Goal: Task Accomplishment & Management: Manage account settings

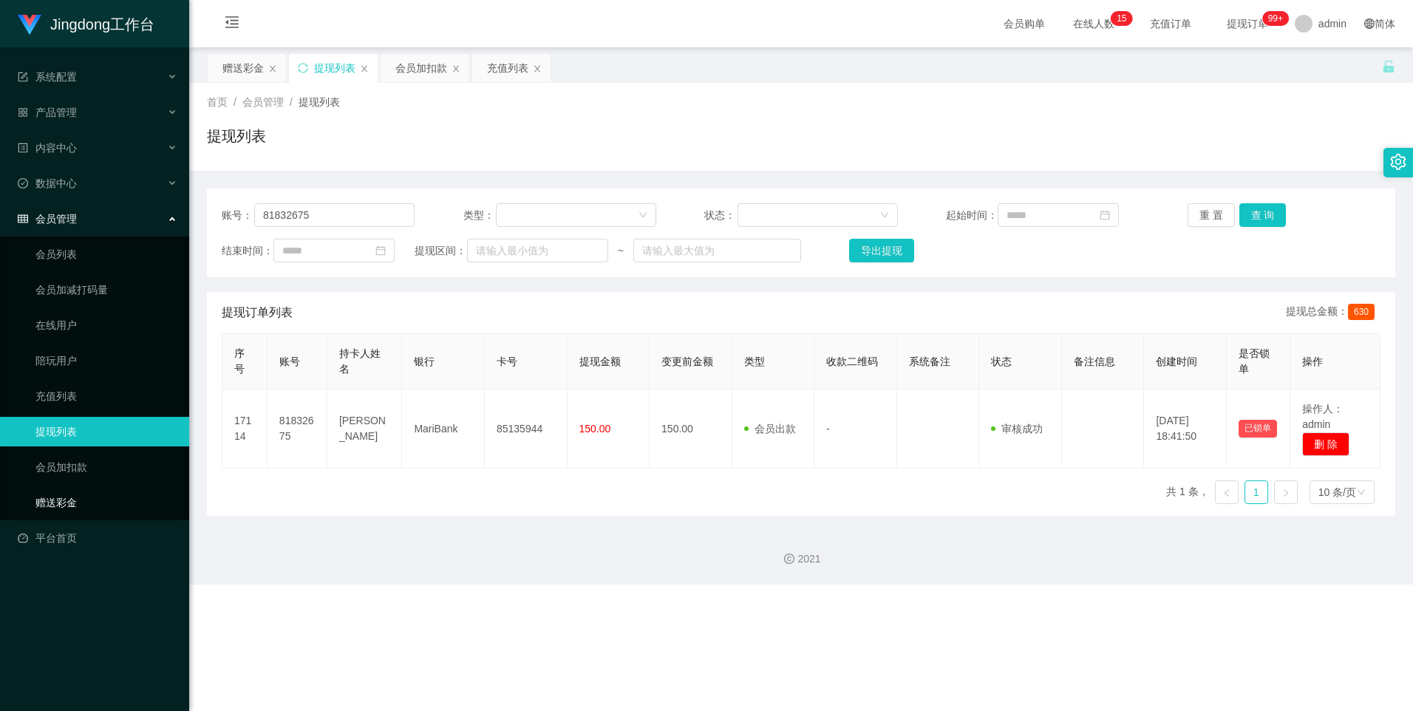
click at [81, 510] on link "赠送彩金" at bounding box center [106, 503] width 142 height 30
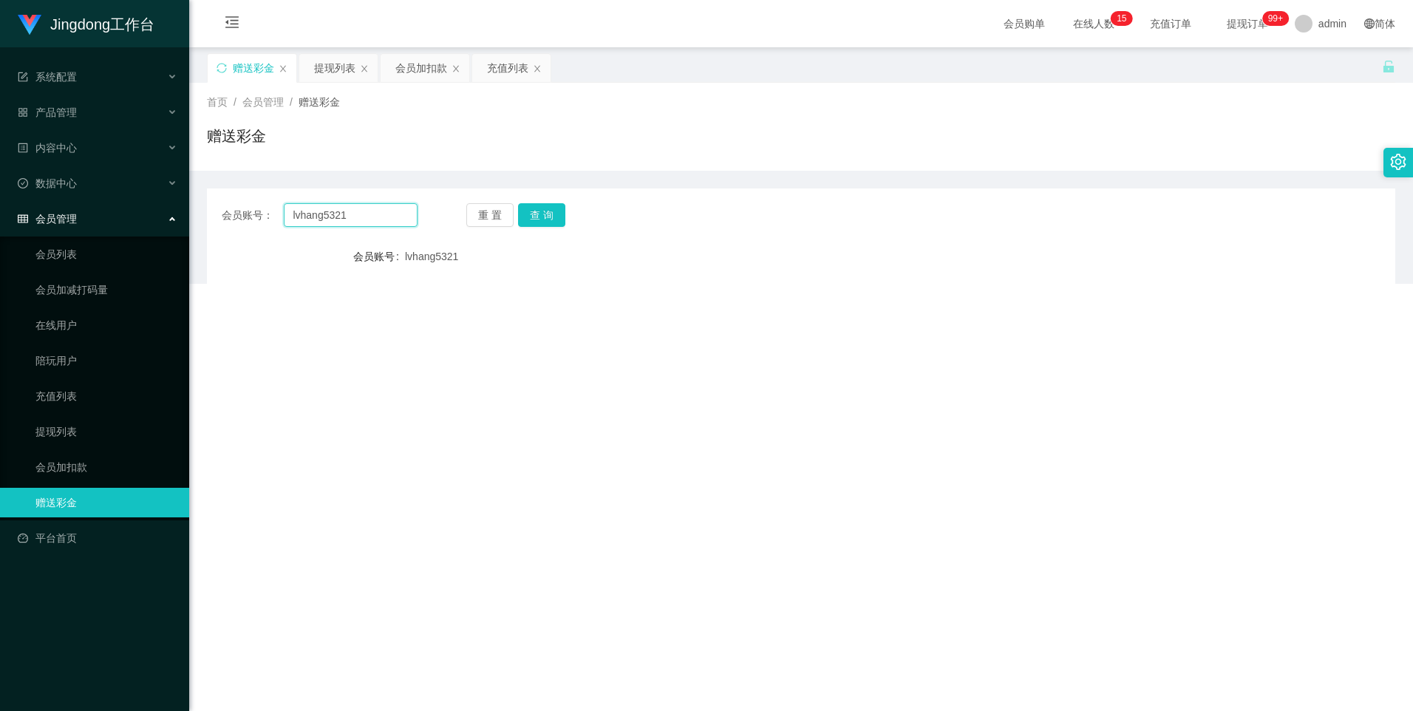
click at [343, 219] on input "lvhang5321" at bounding box center [350, 215] width 133 height 24
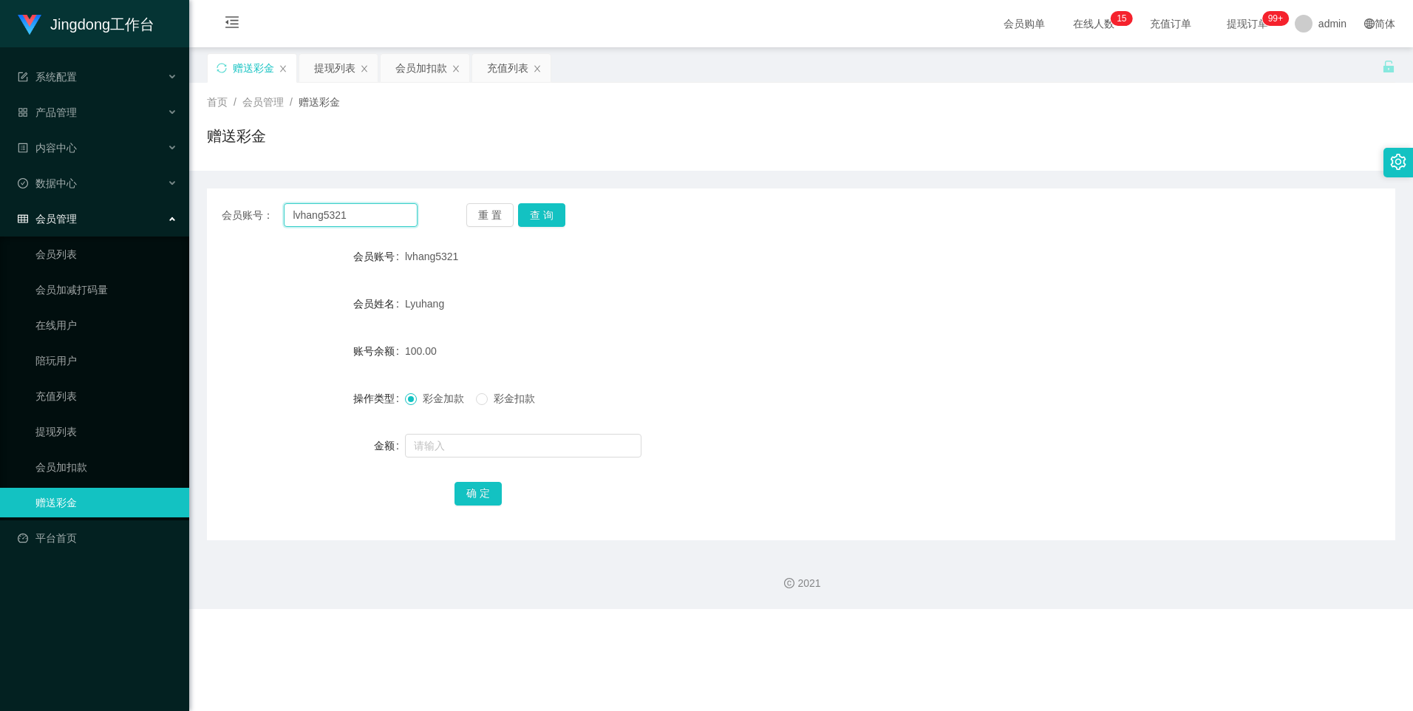
click at [343, 219] on input "lvhang5321" at bounding box center [350, 215] width 133 height 24
paste input "1135418400"
type input "1135418400"
click at [537, 206] on button "查 询" at bounding box center [541, 215] width 47 height 24
click at [83, 440] on link "提现列表" at bounding box center [106, 432] width 142 height 30
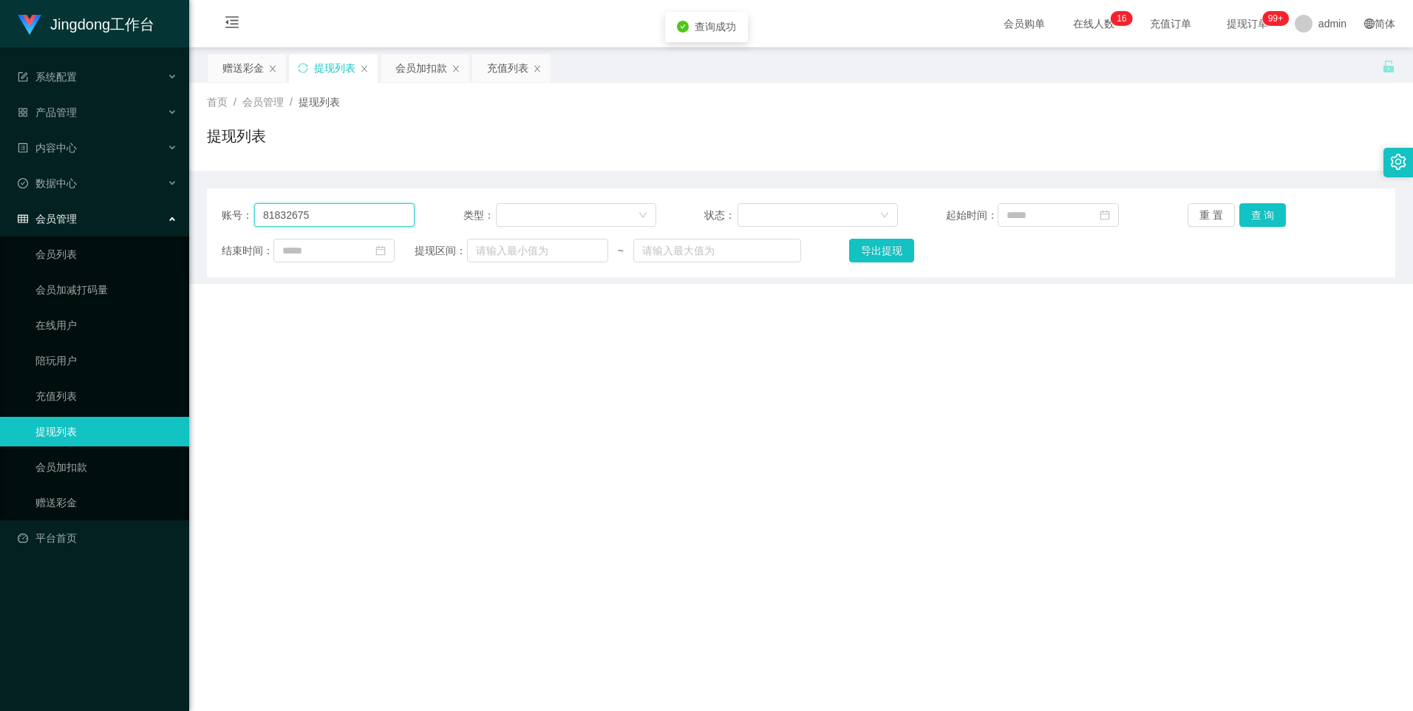
click at [369, 213] on input "81832675" at bounding box center [334, 215] width 160 height 24
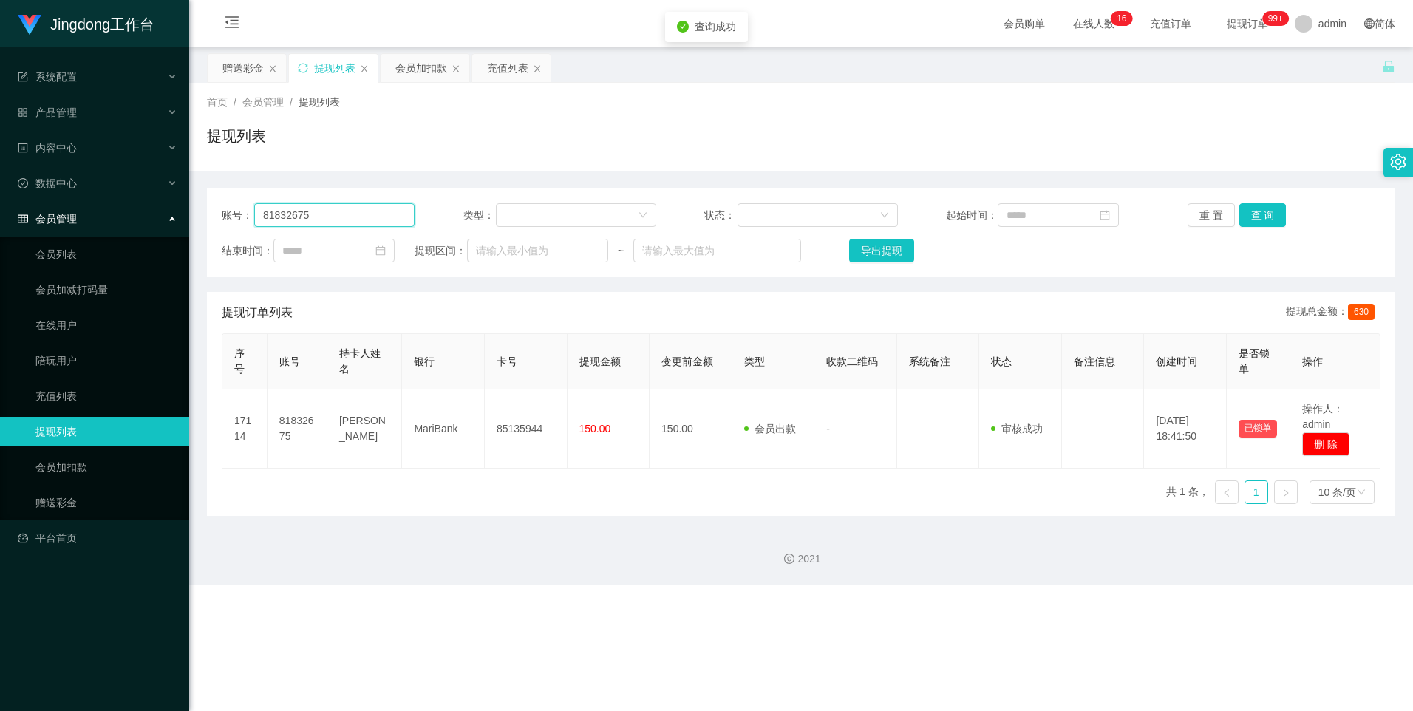
click at [369, 213] on input "81832675" at bounding box center [334, 215] width 160 height 24
paste input "1135418400"
type input "1135418400"
click at [1255, 218] on button "查 询" at bounding box center [1262, 215] width 47 height 24
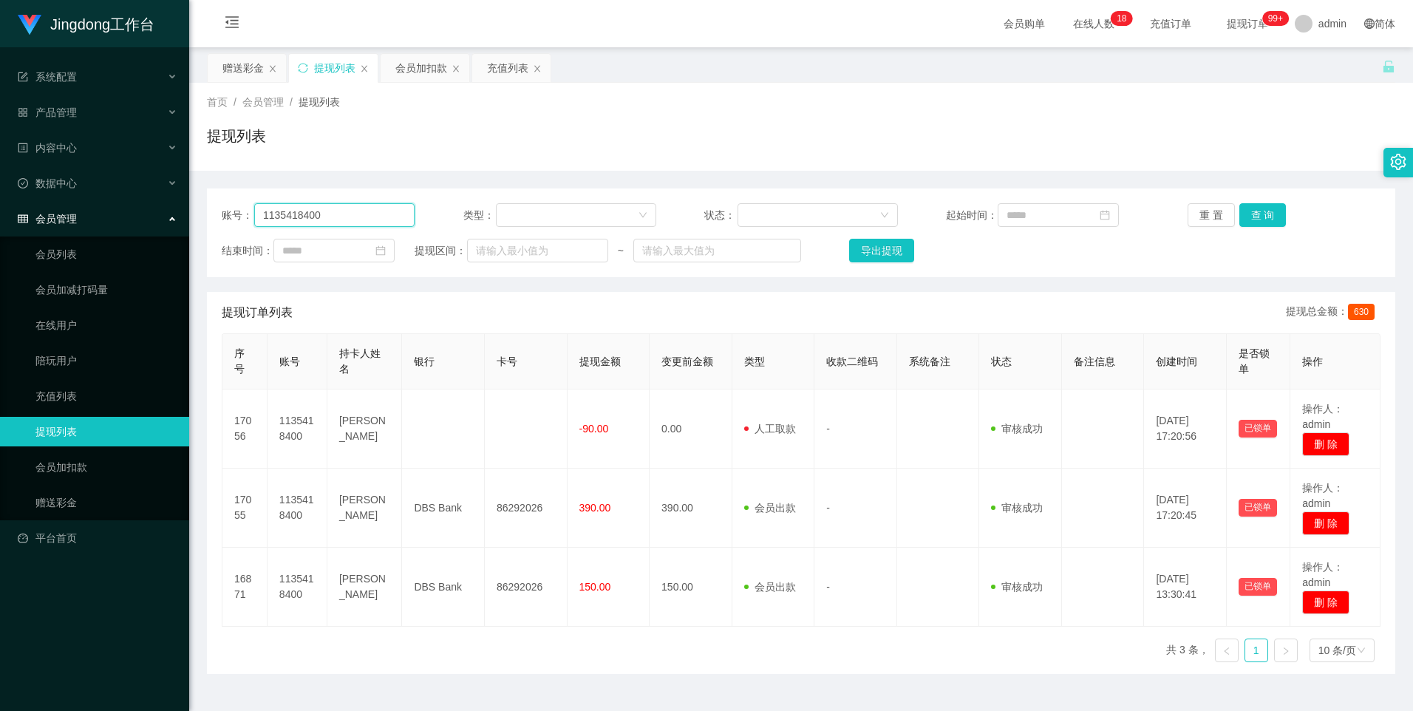
click at [314, 216] on input "1135418400" at bounding box center [334, 215] width 160 height 24
click at [123, 505] on link "赠送彩金" at bounding box center [106, 503] width 142 height 30
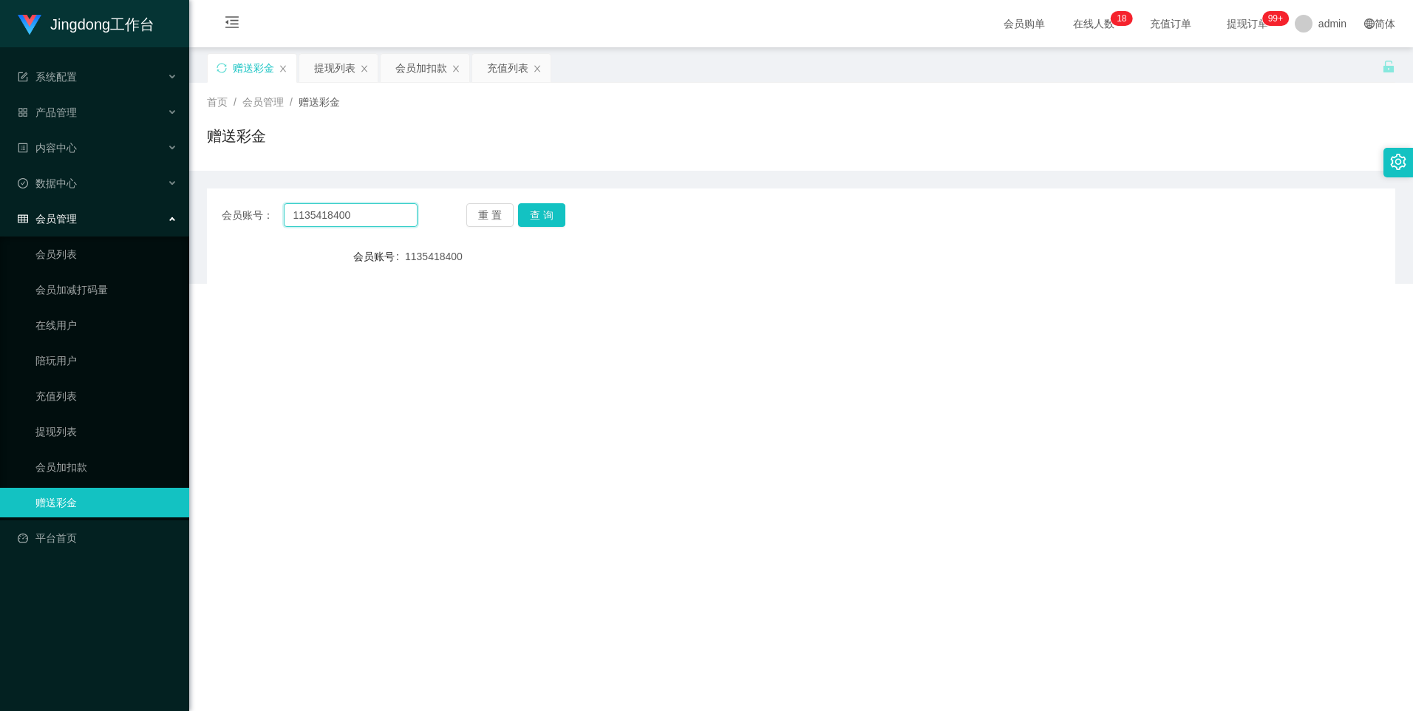
click at [336, 221] on input "1135418400" at bounding box center [350, 215] width 133 height 24
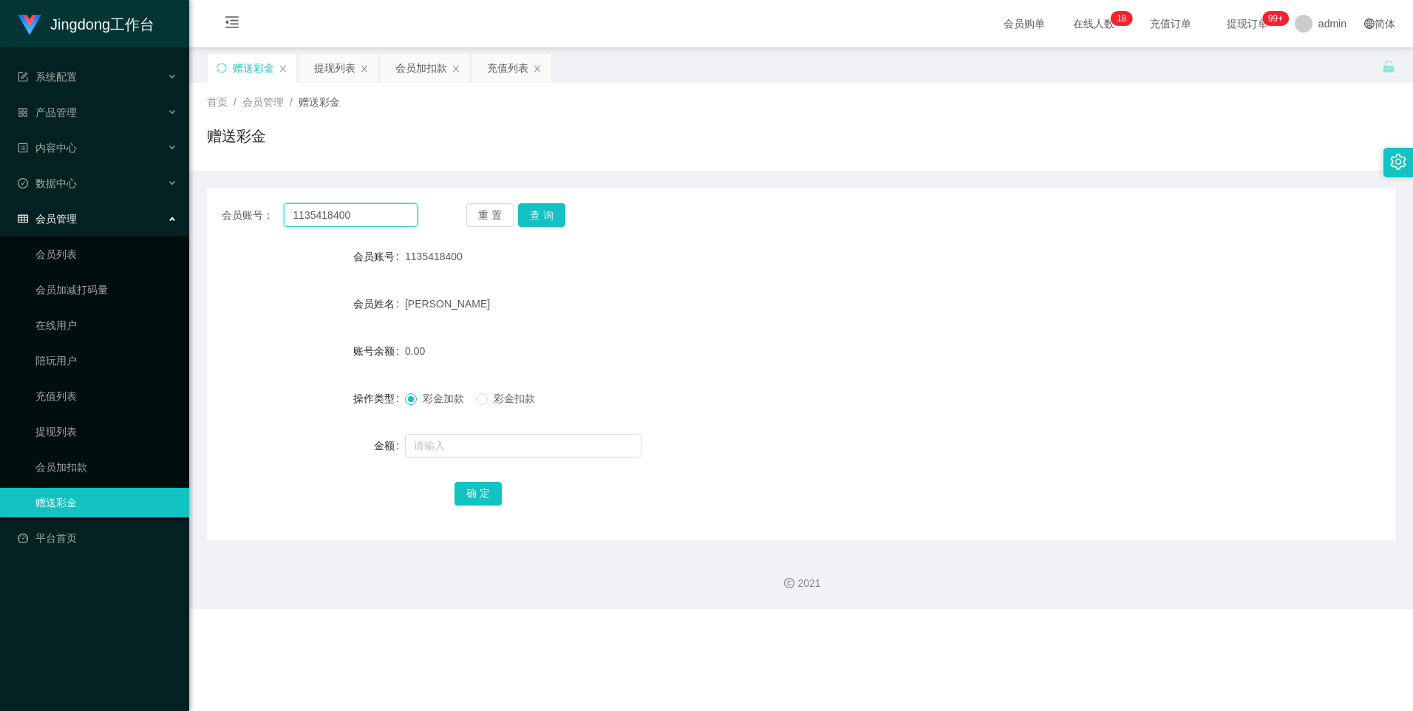
click at [336, 221] on input "1135418400" at bounding box center [350, 215] width 133 height 24
paste input "lvhang5321"
type input "lvhang5321"
click at [522, 208] on button "查 询" at bounding box center [541, 215] width 47 height 24
click at [477, 440] on input "text" at bounding box center [523, 446] width 236 height 24
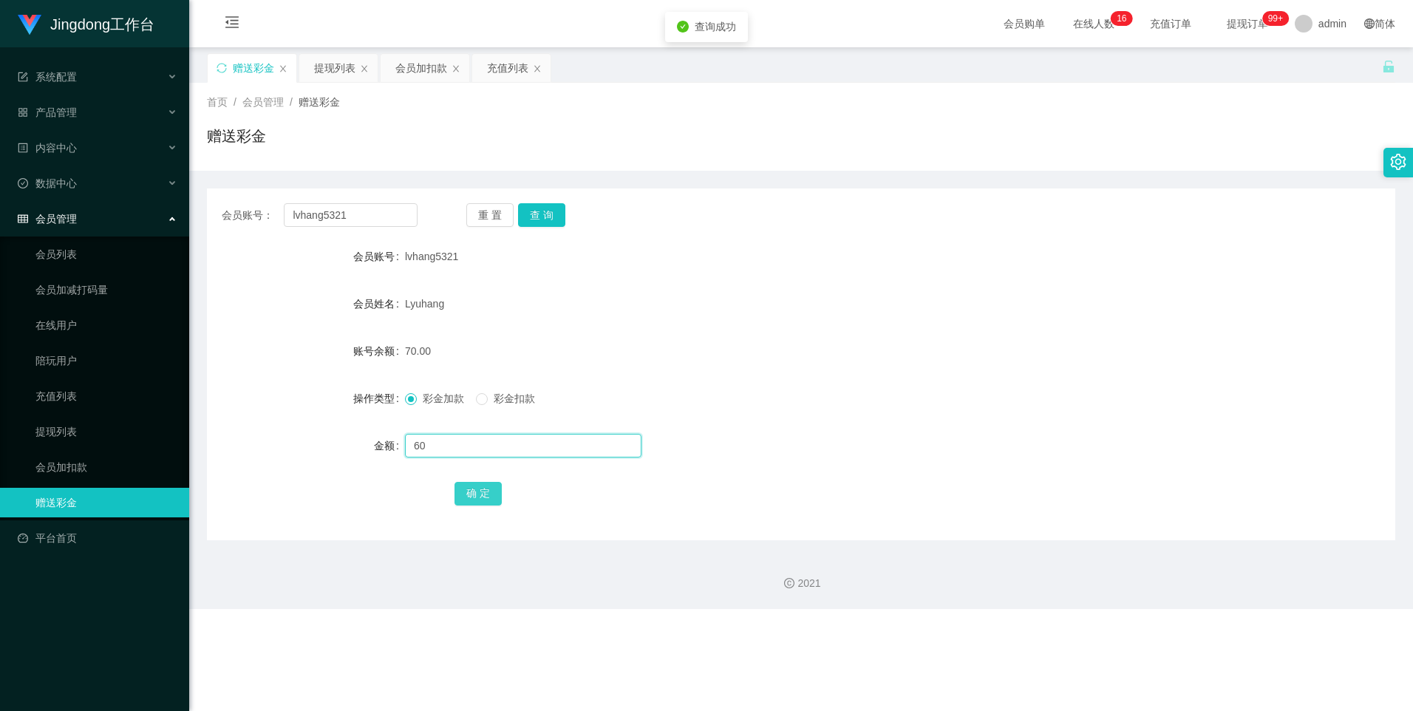
type input "60"
click at [482, 494] on button "确 定" at bounding box center [477, 494] width 47 height 24
drag, startPoint x: 553, startPoint y: 218, endPoint x: 529, endPoint y: 222, distance: 24.7
click at [554, 218] on button "查 询" at bounding box center [541, 215] width 47 height 24
click at [330, 219] on input "lvhang5321" at bounding box center [350, 215] width 133 height 24
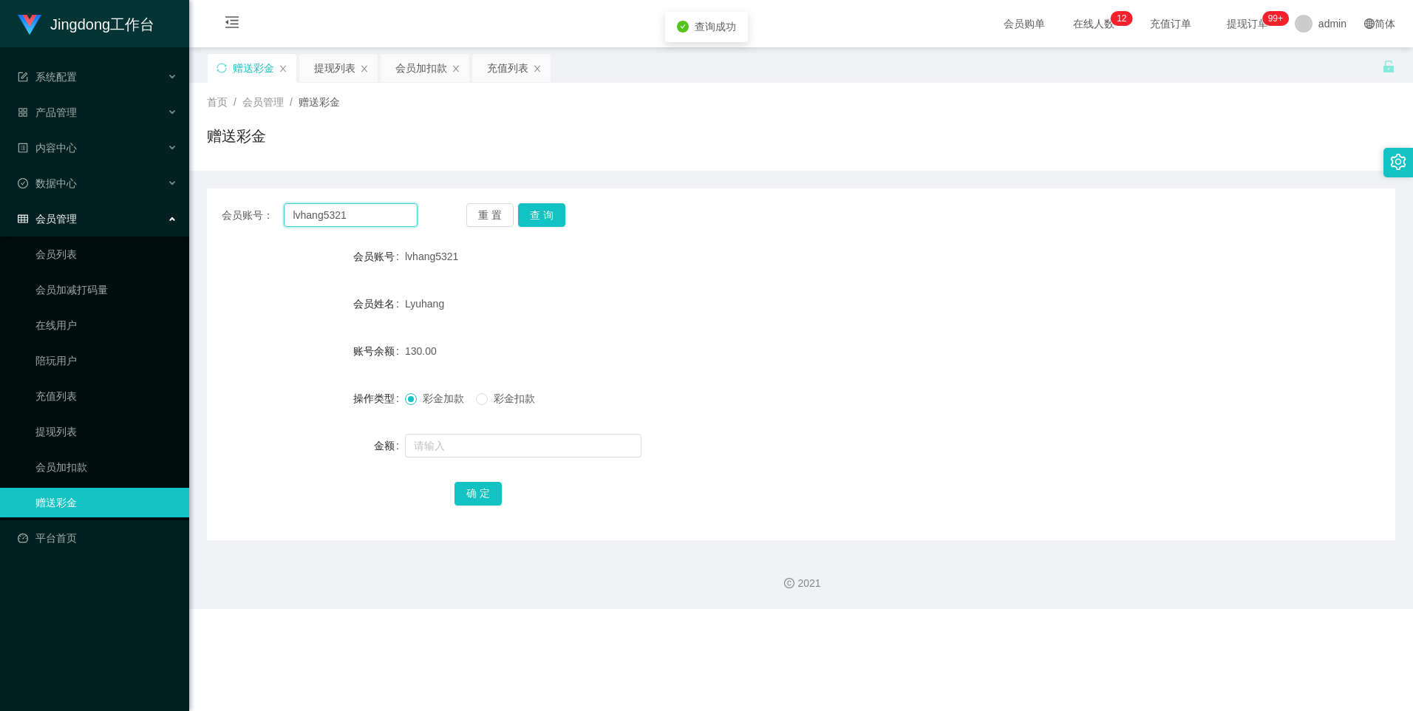
click at [330, 219] on input "lvhang5321" at bounding box center [350, 215] width 133 height 24
drag, startPoint x: 73, startPoint y: 437, endPoint x: 88, endPoint y: 429, distance: 16.9
click at [73, 437] on link "提现列表" at bounding box center [106, 432] width 142 height 30
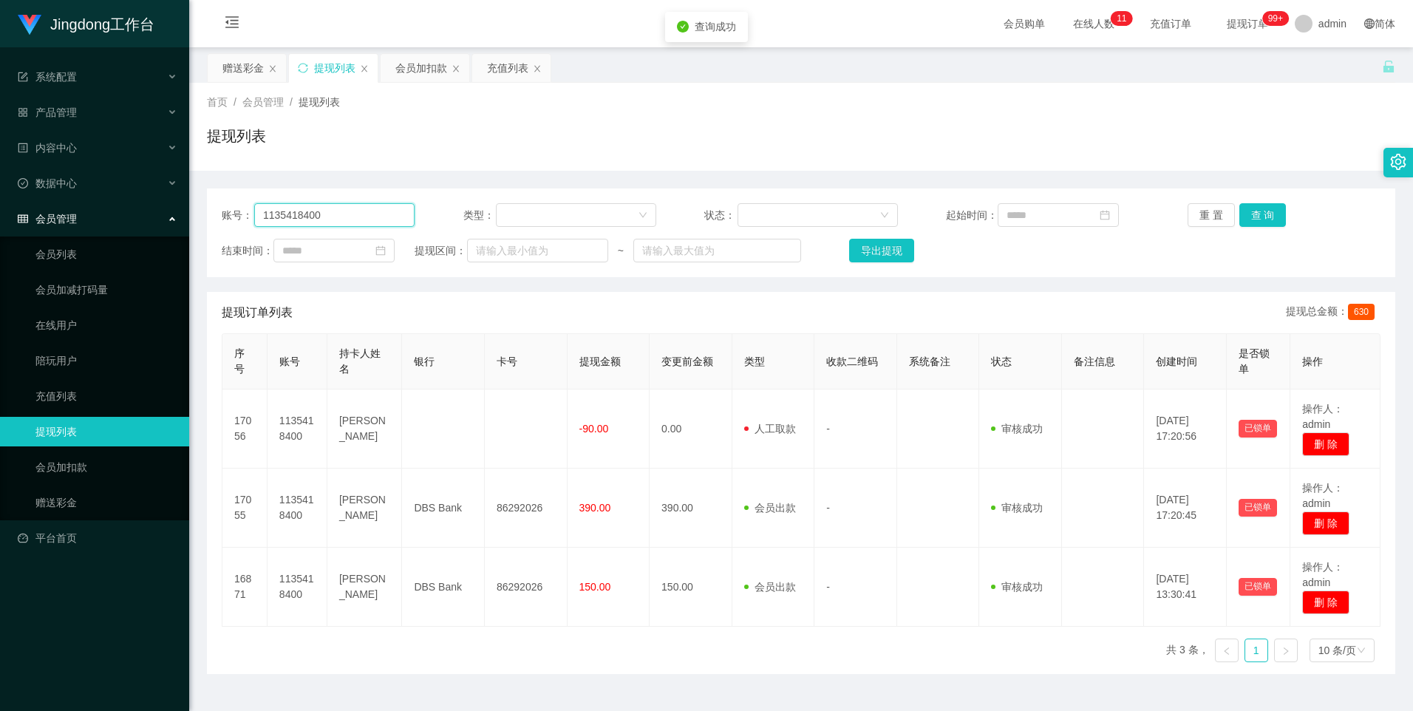
click at [366, 221] on input "1135418400" at bounding box center [334, 215] width 160 height 24
paste input "lvhang5321"
type input "lvhang5321"
click at [1257, 217] on button "查 询" at bounding box center [1262, 215] width 47 height 24
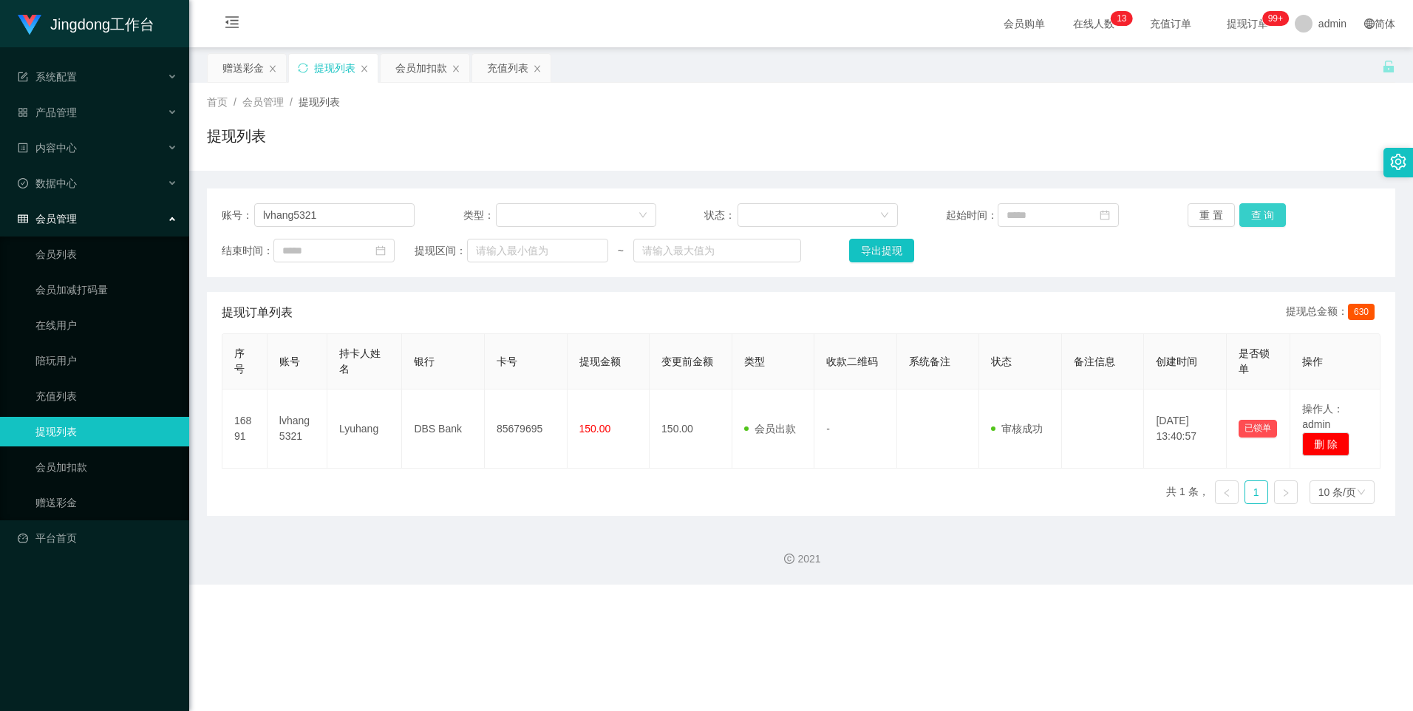
click at [1258, 214] on button "查 询" at bounding box center [1262, 215] width 47 height 24
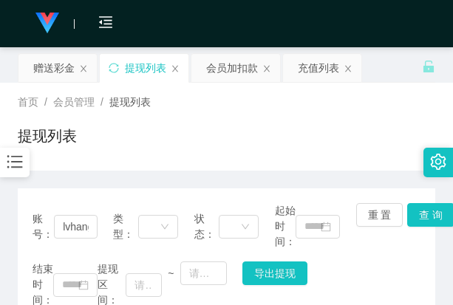
drag, startPoint x: 344, startPoint y: 115, endPoint x: 361, endPoint y: 88, distance: 32.2
click at [345, 115] on div "首页 / 会员管理 / 提现列表 / 提现列表" at bounding box center [226, 127] width 417 height 64
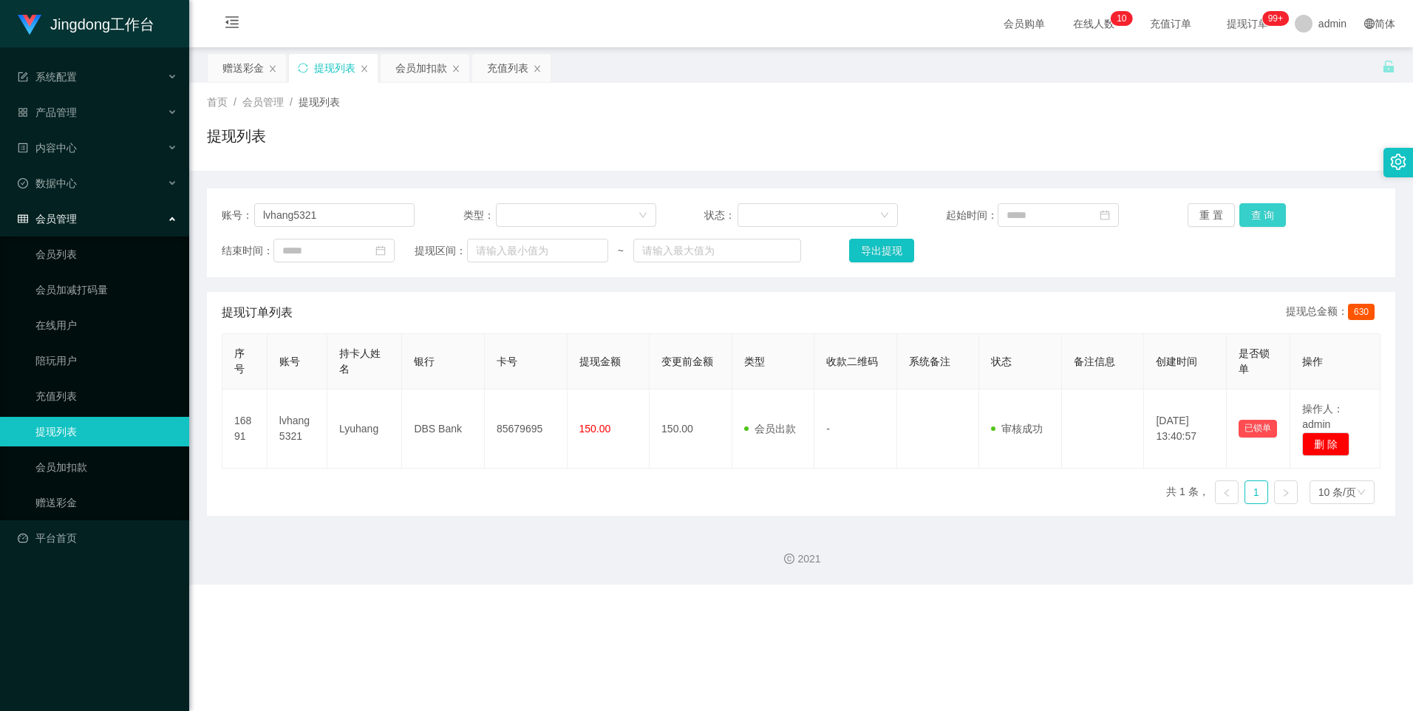
click at [1263, 222] on button "查 询" at bounding box center [1262, 215] width 47 height 24
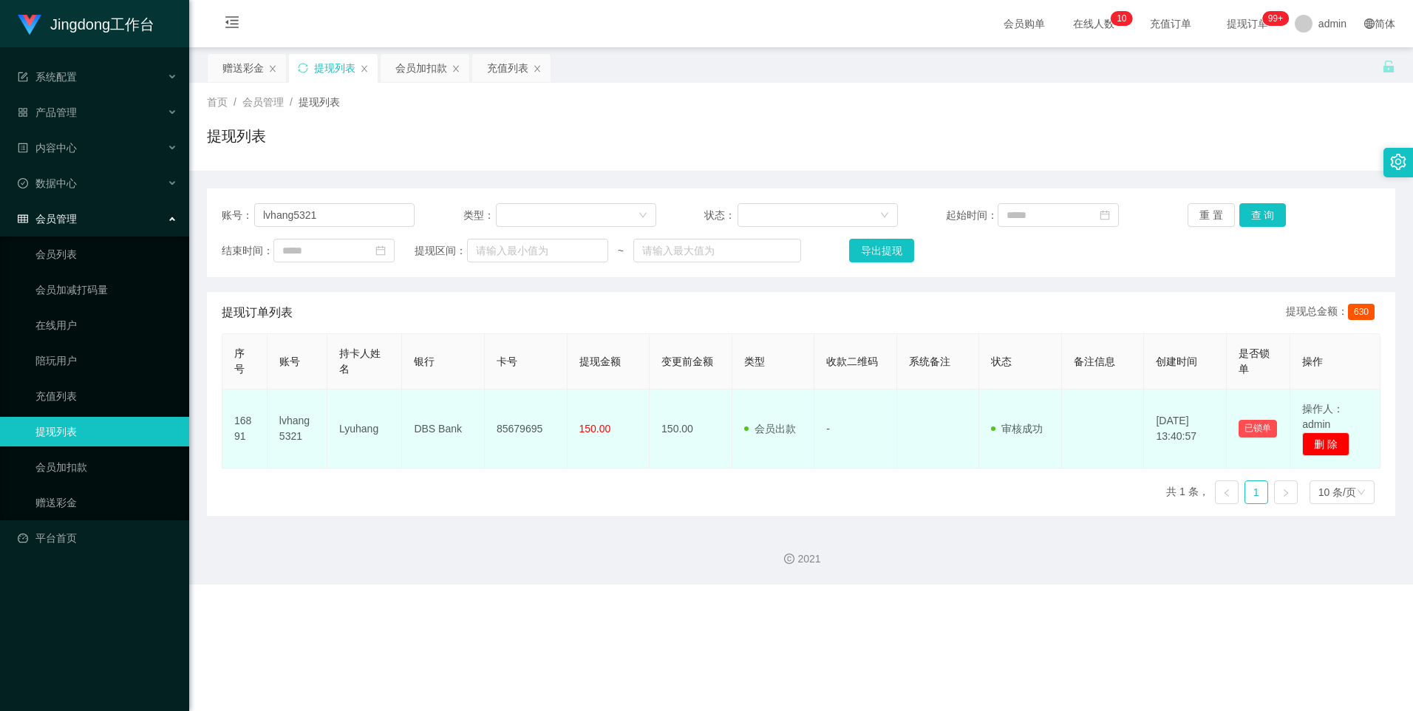
click at [526, 431] on td "85679695" at bounding box center [526, 428] width 83 height 79
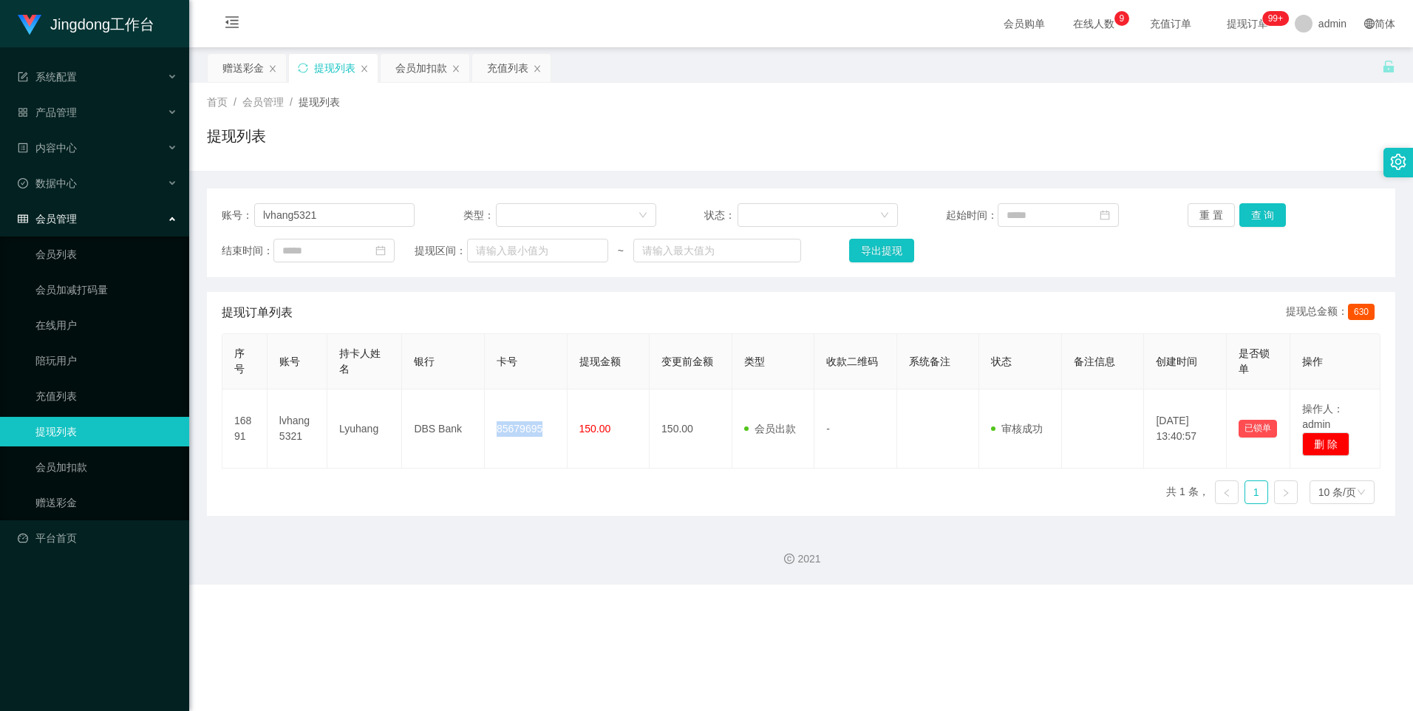
copy td "85679695"
click at [337, 219] on input "lvhang5321" at bounding box center [334, 215] width 160 height 24
drag, startPoint x: 337, startPoint y: 219, endPoint x: 349, endPoint y: 220, distance: 11.8
click at [338, 219] on input "lvhang5321" at bounding box center [334, 215] width 160 height 24
click at [1258, 219] on button "查 询" at bounding box center [1262, 215] width 47 height 24
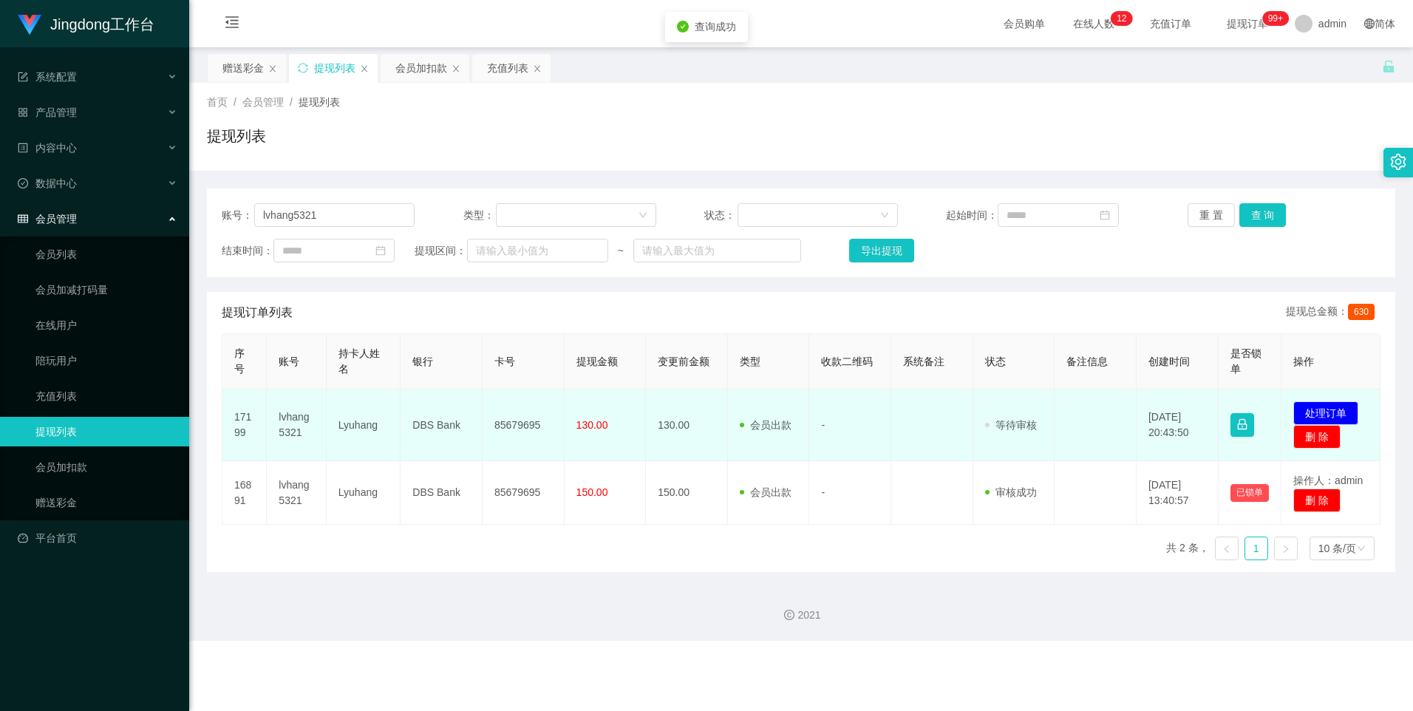
click at [1356, 412] on td "发起代付 处理订单 删 除" at bounding box center [1330, 425] width 99 height 72
click at [1312, 408] on button "处理订单" at bounding box center [1325, 413] width 65 height 24
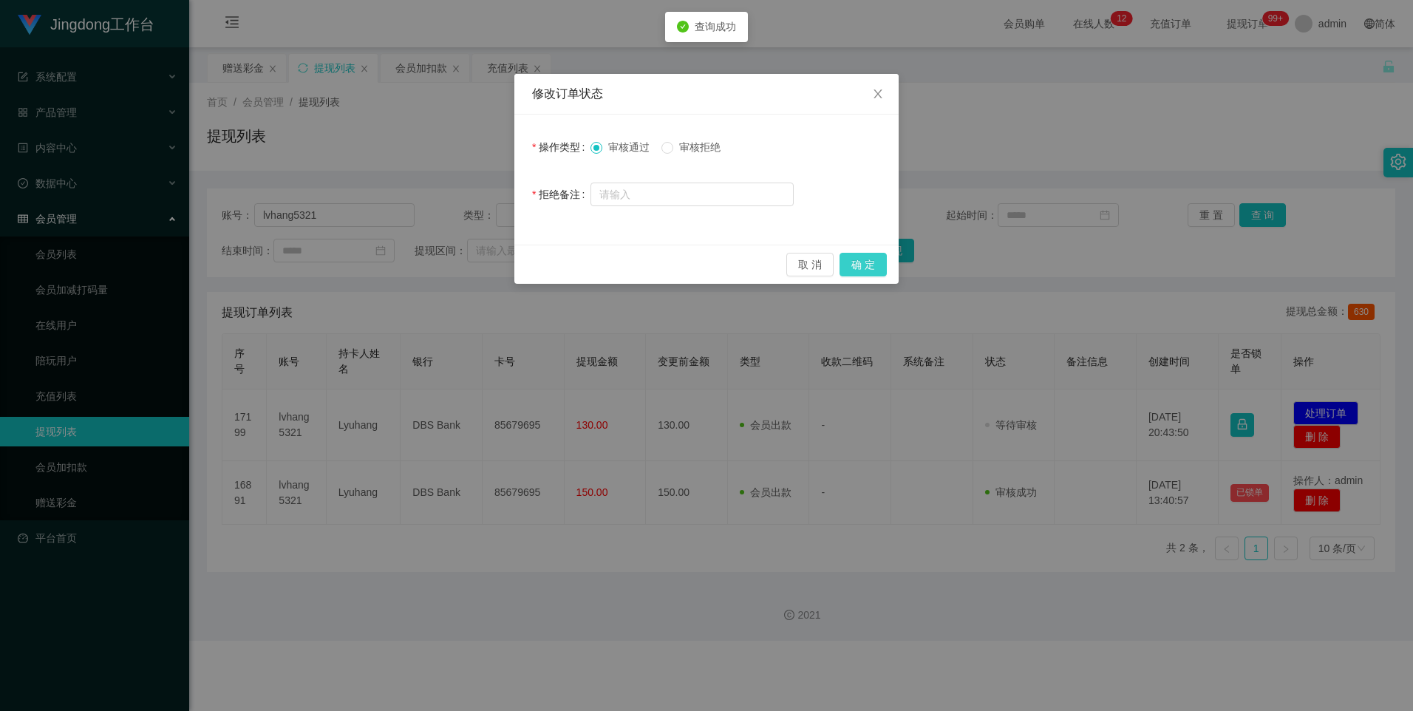
click at [866, 257] on button "确 定" at bounding box center [862, 265] width 47 height 24
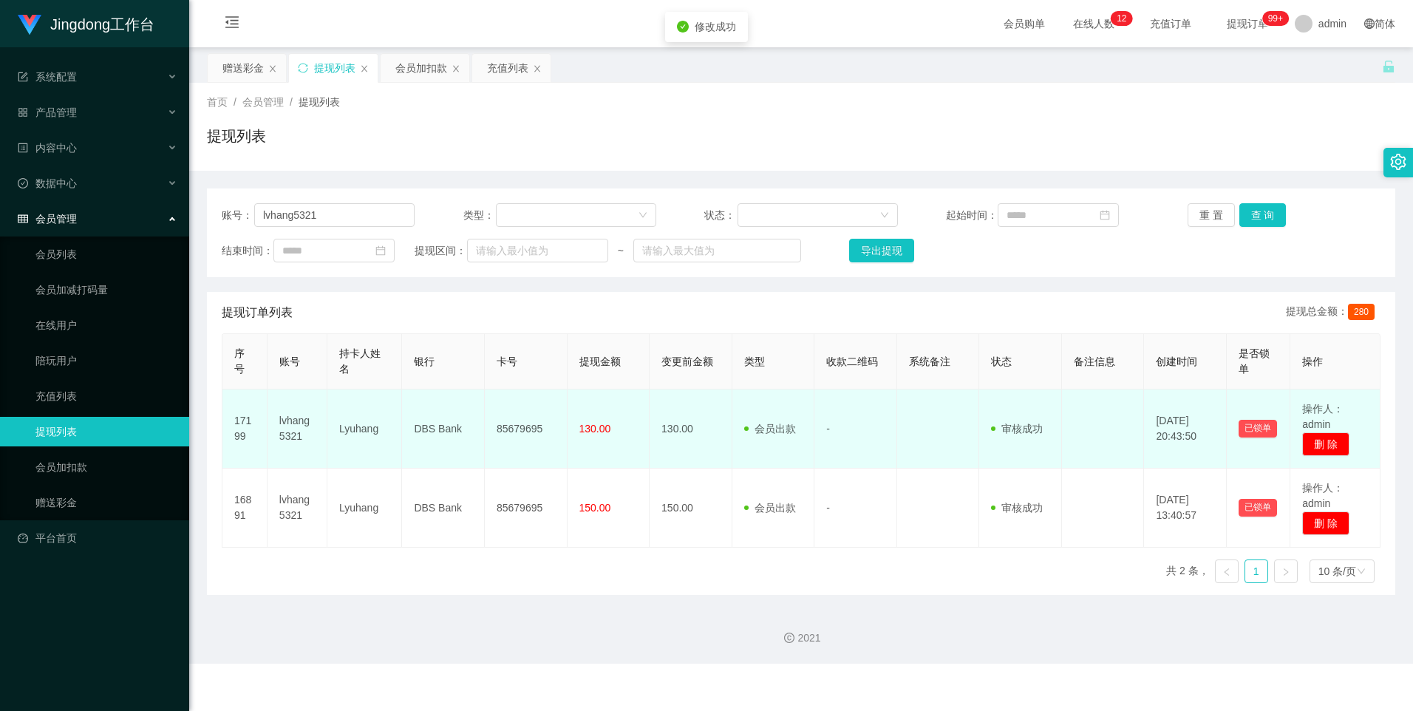
click at [527, 427] on td "85679695" at bounding box center [526, 428] width 83 height 79
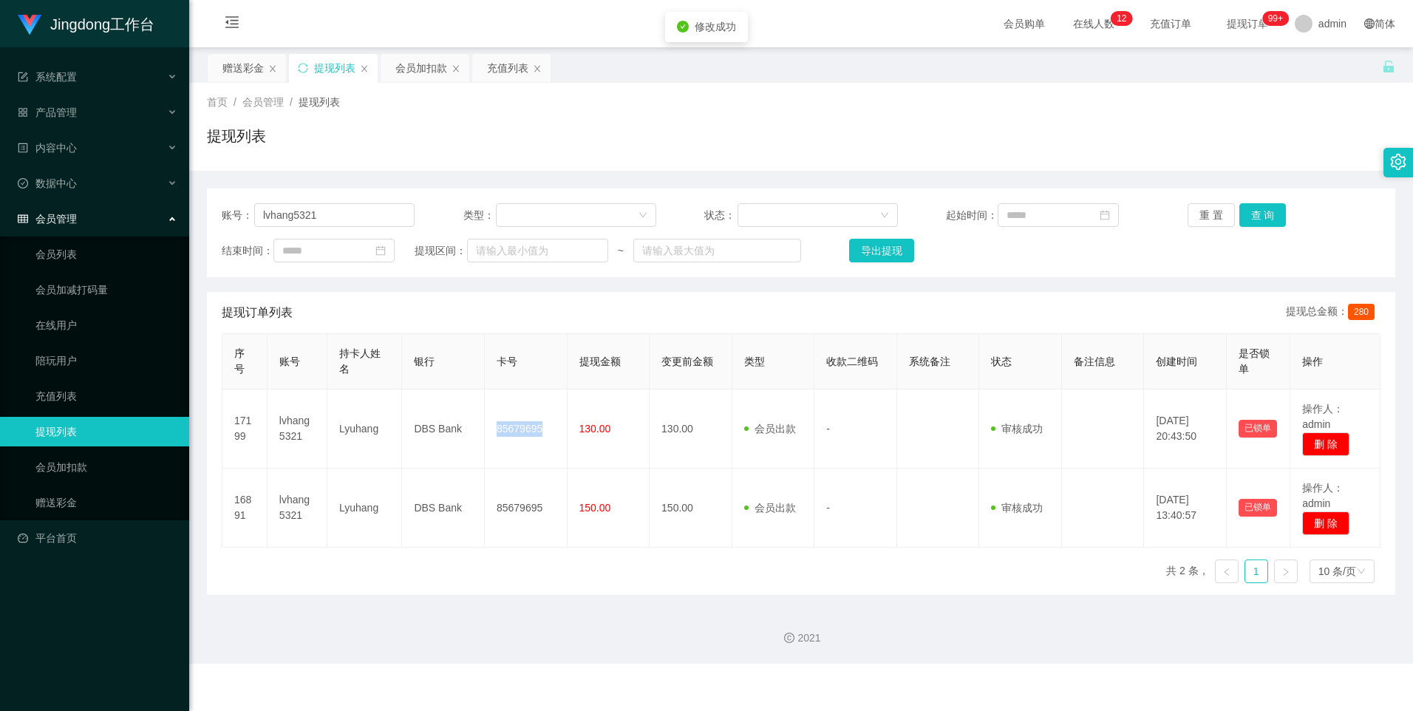
copy td "85679695"
